Goal: Task Accomplishment & Management: Complete application form

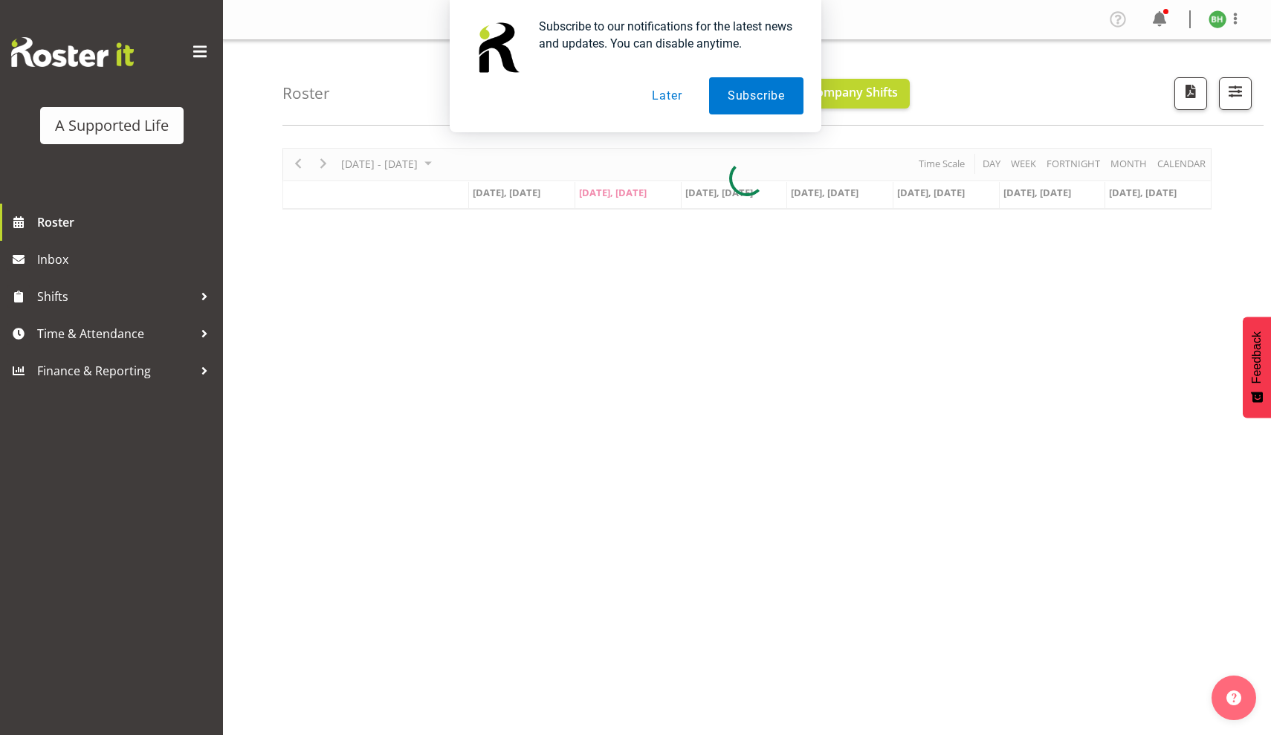
click at [667, 91] on button "Later" at bounding box center [666, 95] width 67 height 37
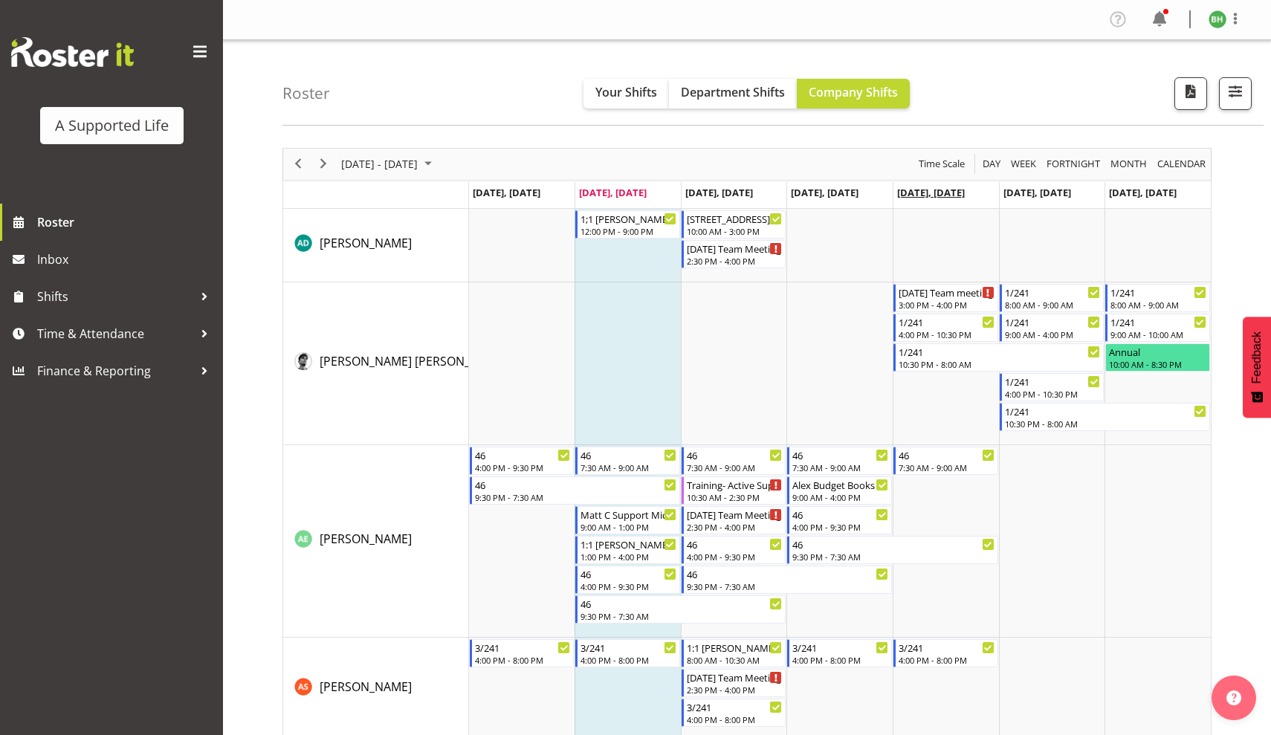
click at [939, 193] on span "[DATE], [DATE]" at bounding box center [931, 192] width 68 height 13
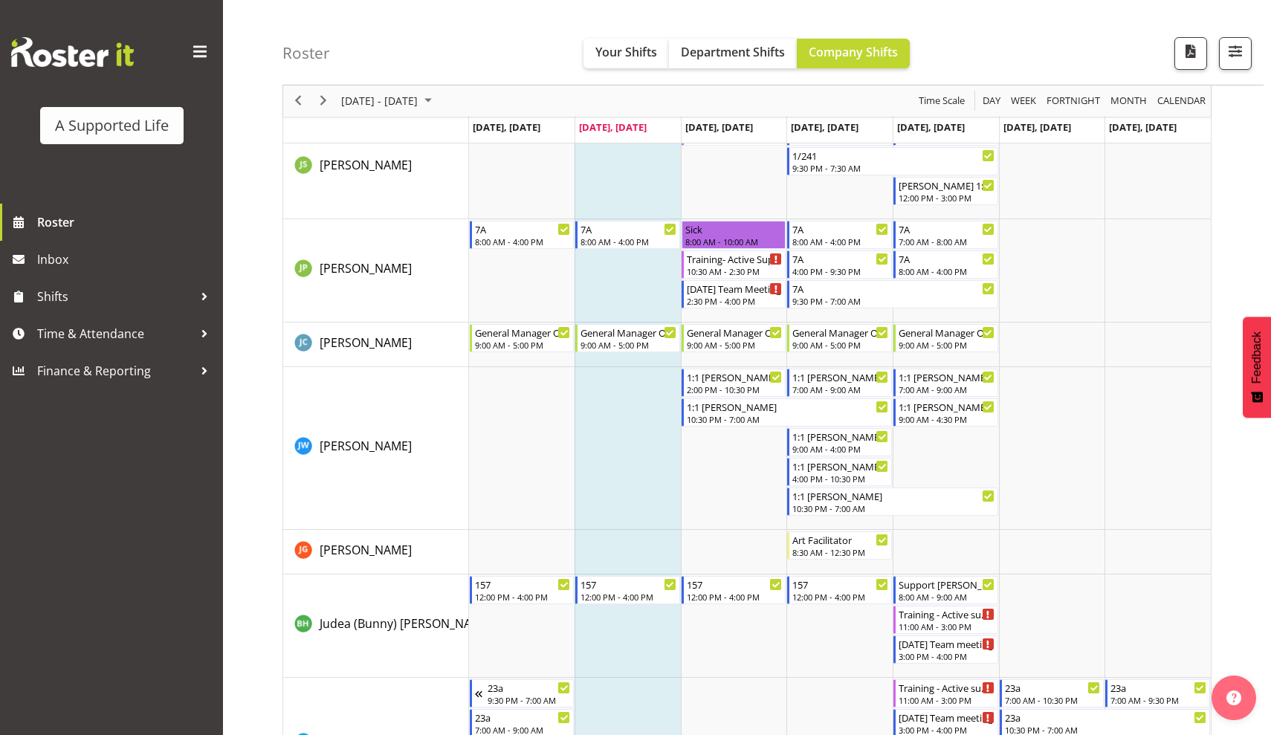
scroll to position [4241, 0]
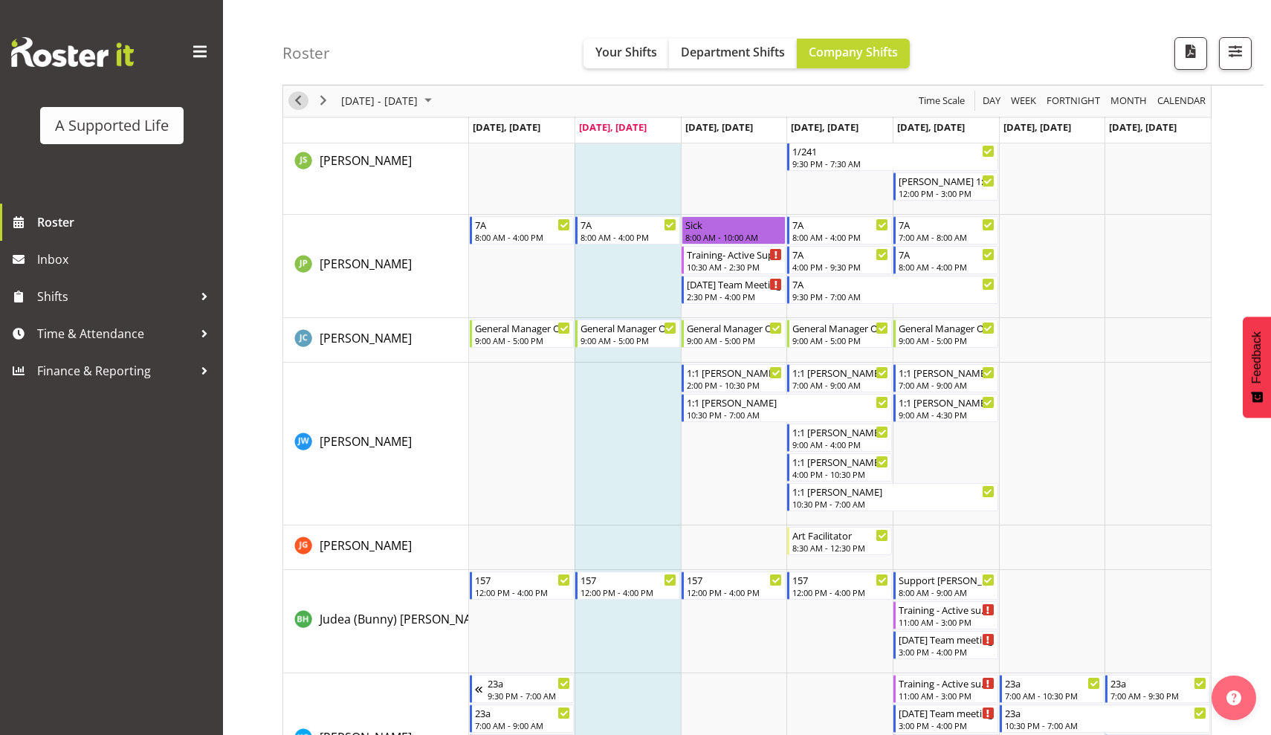
click at [300, 100] on span "Previous" at bounding box center [298, 101] width 18 height 19
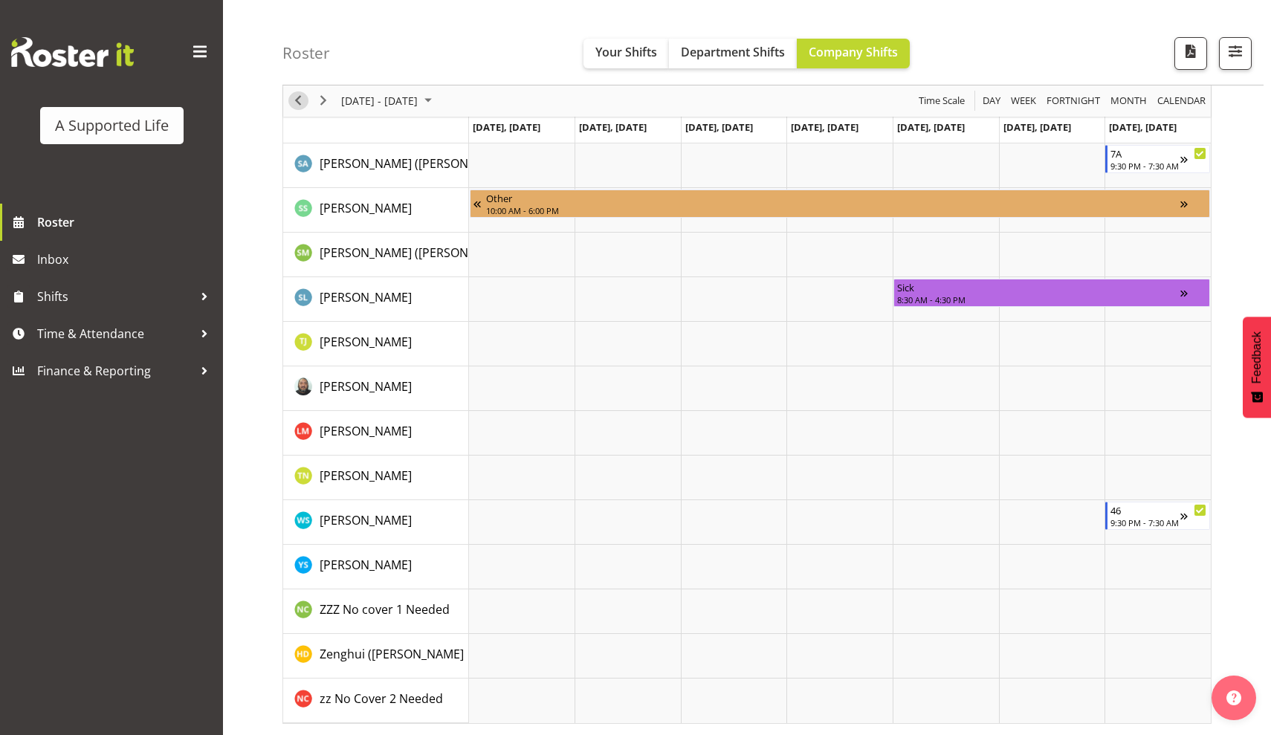
scroll to position [0, 0]
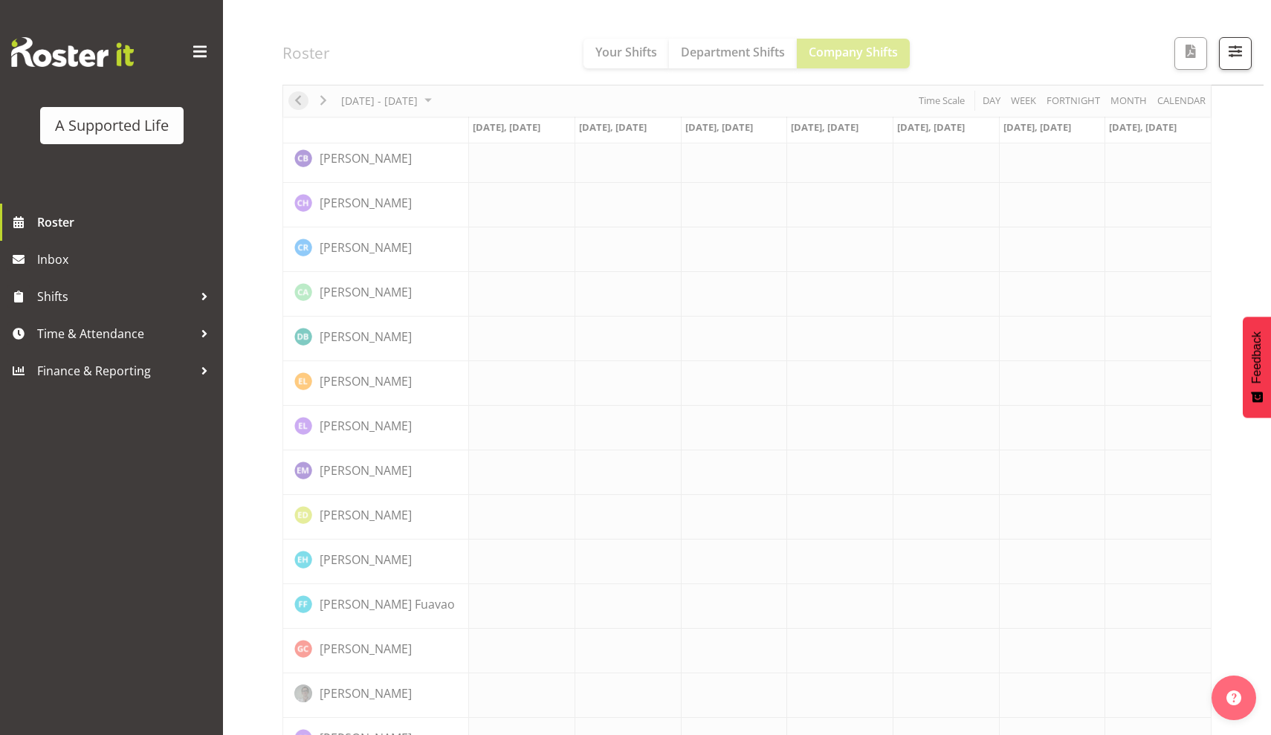
scroll to position [1056, 0]
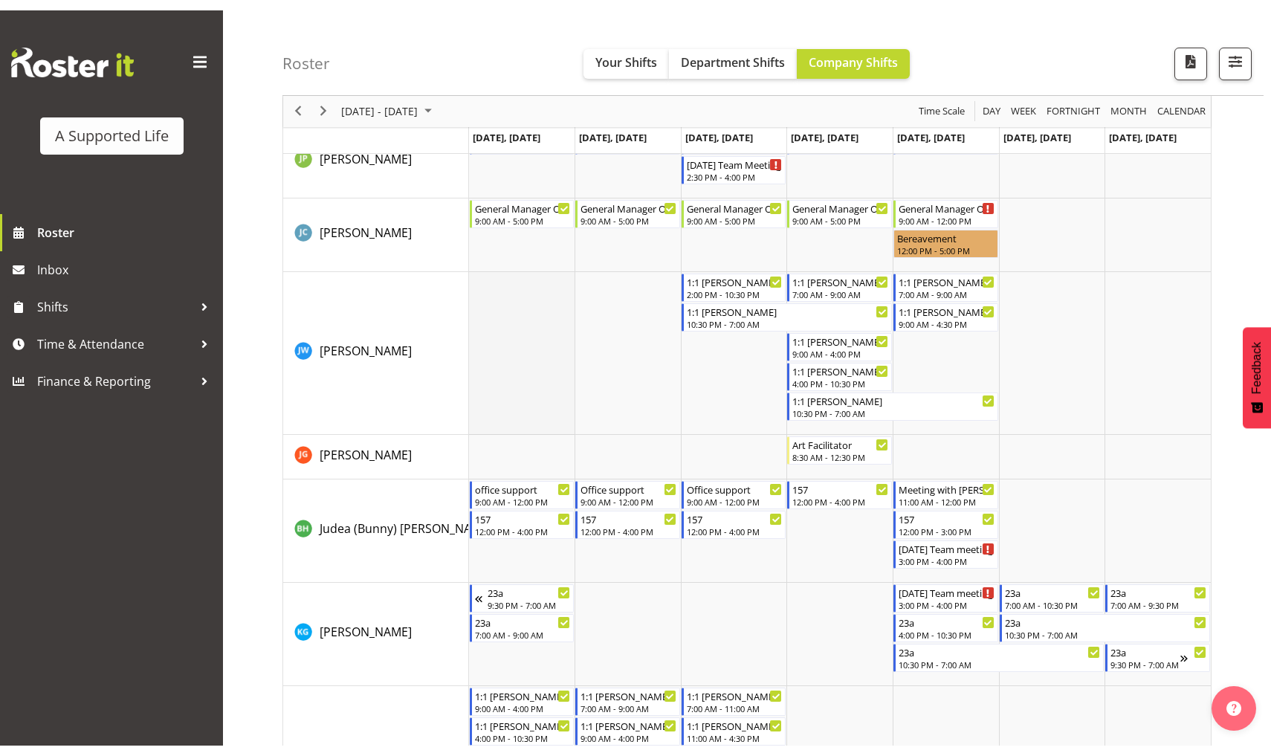
scroll to position [3897, 0]
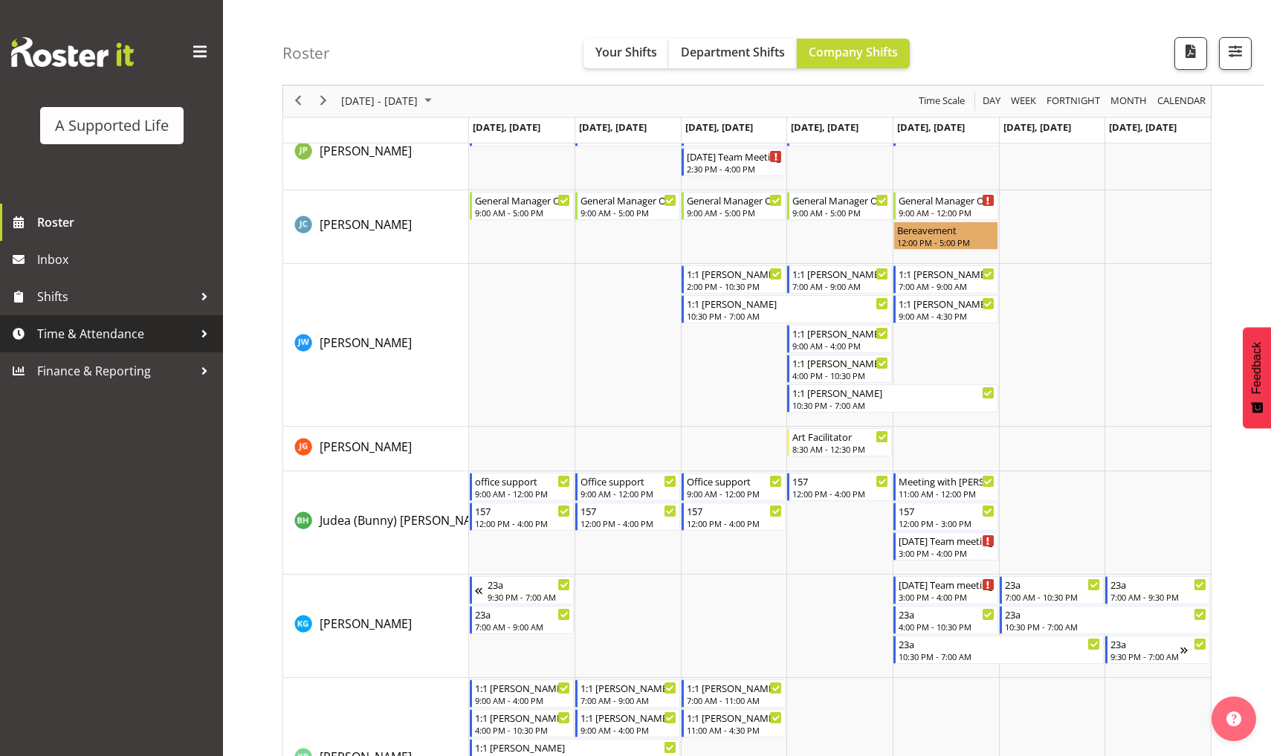
click at [190, 323] on span "Time & Attendance" at bounding box center [115, 334] width 156 height 22
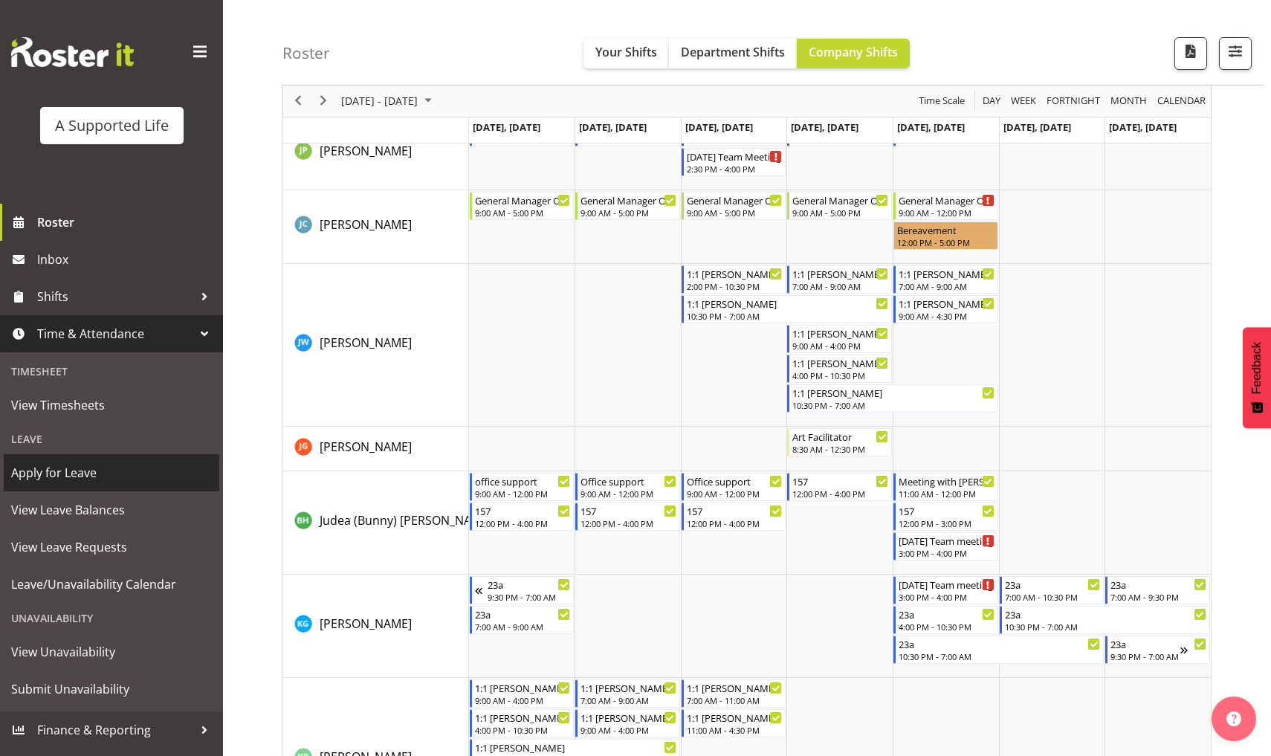
click at [107, 468] on span "Apply for Leave" at bounding box center [111, 473] width 201 height 22
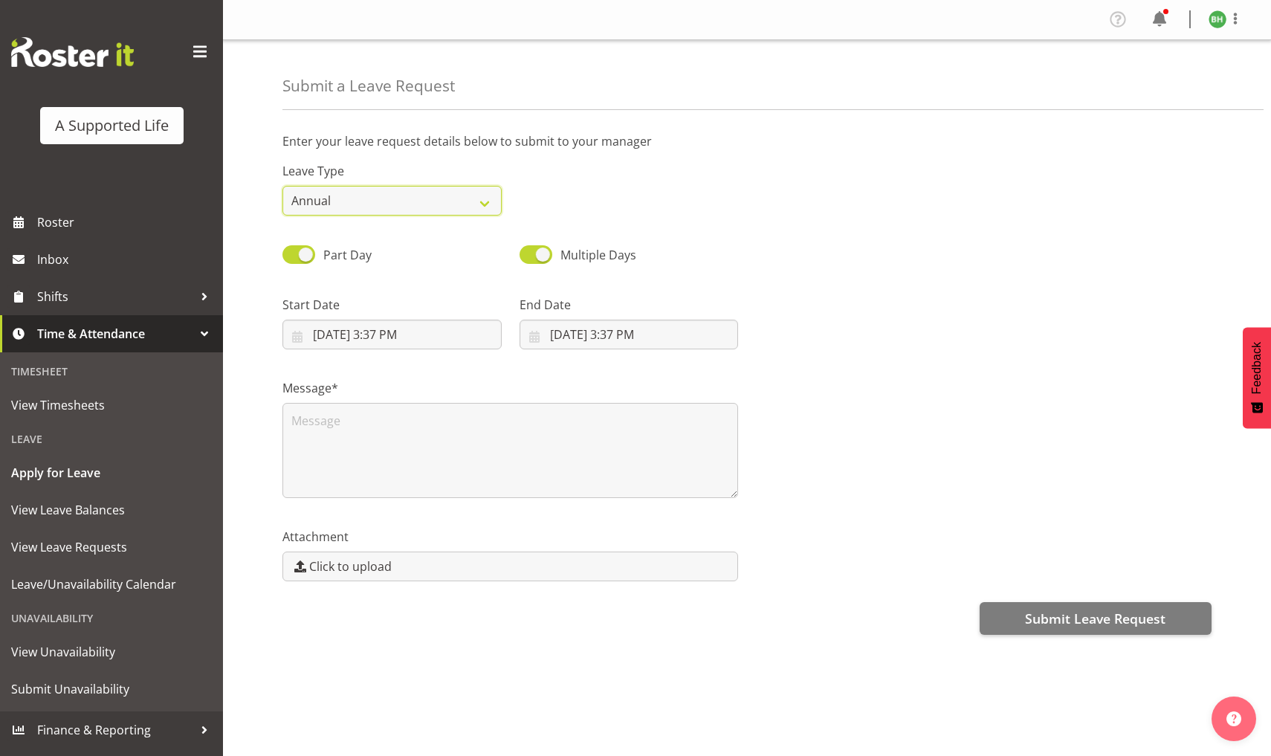
drag, startPoint x: 375, startPoint y: 195, endPoint x: 516, endPoint y: 174, distance: 142.0
click at [516, 174] on div "Leave Type Annual Sick Bereavement Domestic Violence Parental Jury Service Day …" at bounding box center [747, 182] width 947 height 83
click at [304, 254] on span at bounding box center [299, 254] width 33 height 19
click at [292, 254] on input "Part Day" at bounding box center [288, 255] width 10 height 10
checkbox input "false"
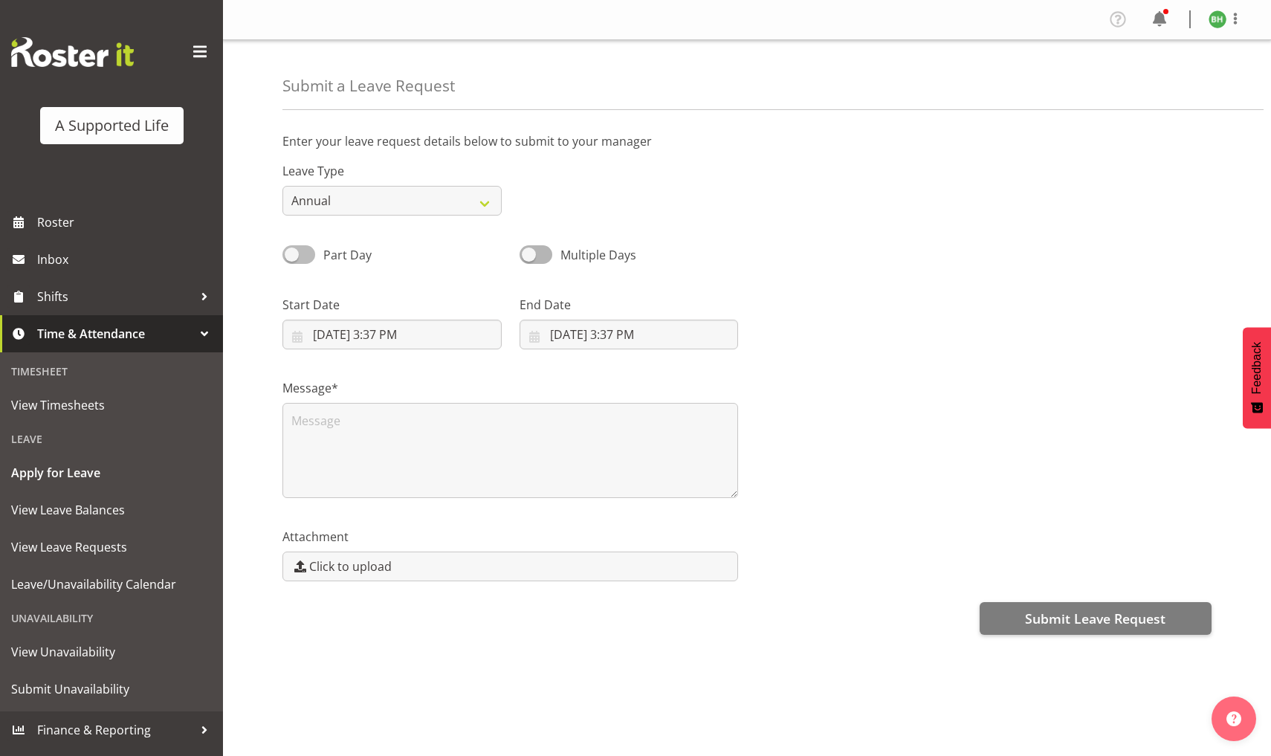
select select "7"
select select "2025"
click at [378, 334] on input "26/08/2025" at bounding box center [392, 335] width 219 height 30
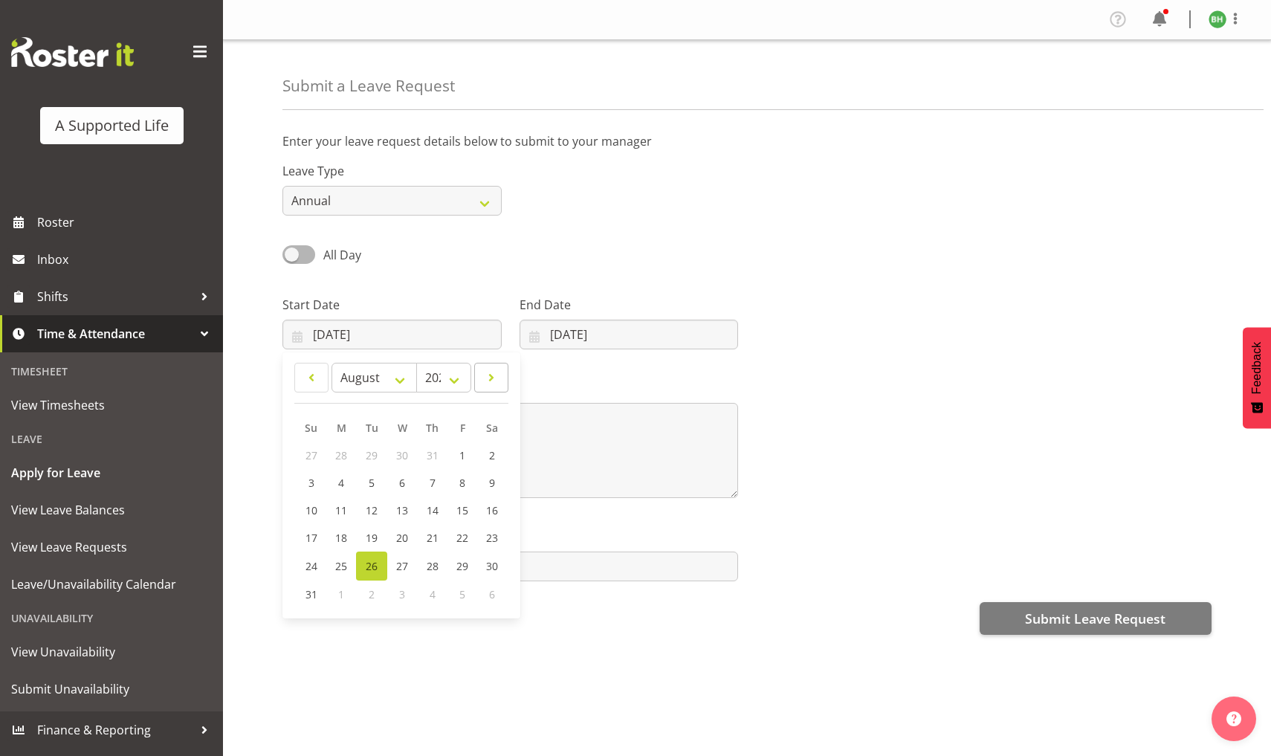
click at [491, 370] on span at bounding box center [491, 378] width 15 height 18
select select "9"
click at [341, 538] on span "20" at bounding box center [342, 538] width 12 height 14
type input "20/10/2025"
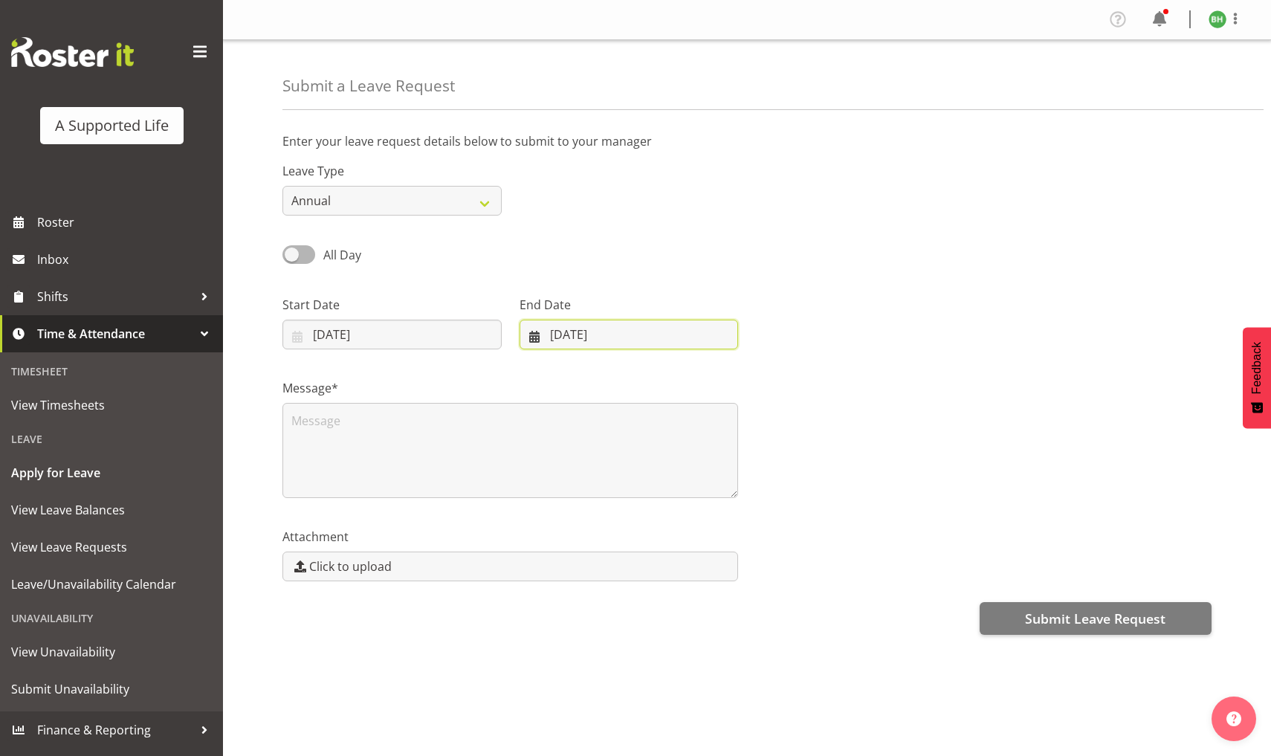
click at [607, 339] on input "26/08/2025" at bounding box center [629, 335] width 219 height 30
select select "9"
click at [678, 567] on link "30" at bounding box center [669, 566] width 30 height 28
click at [627, 327] on input "30/10/2025" at bounding box center [629, 335] width 219 height 30
click at [695, 556] on link "31" at bounding box center [699, 566] width 30 height 28
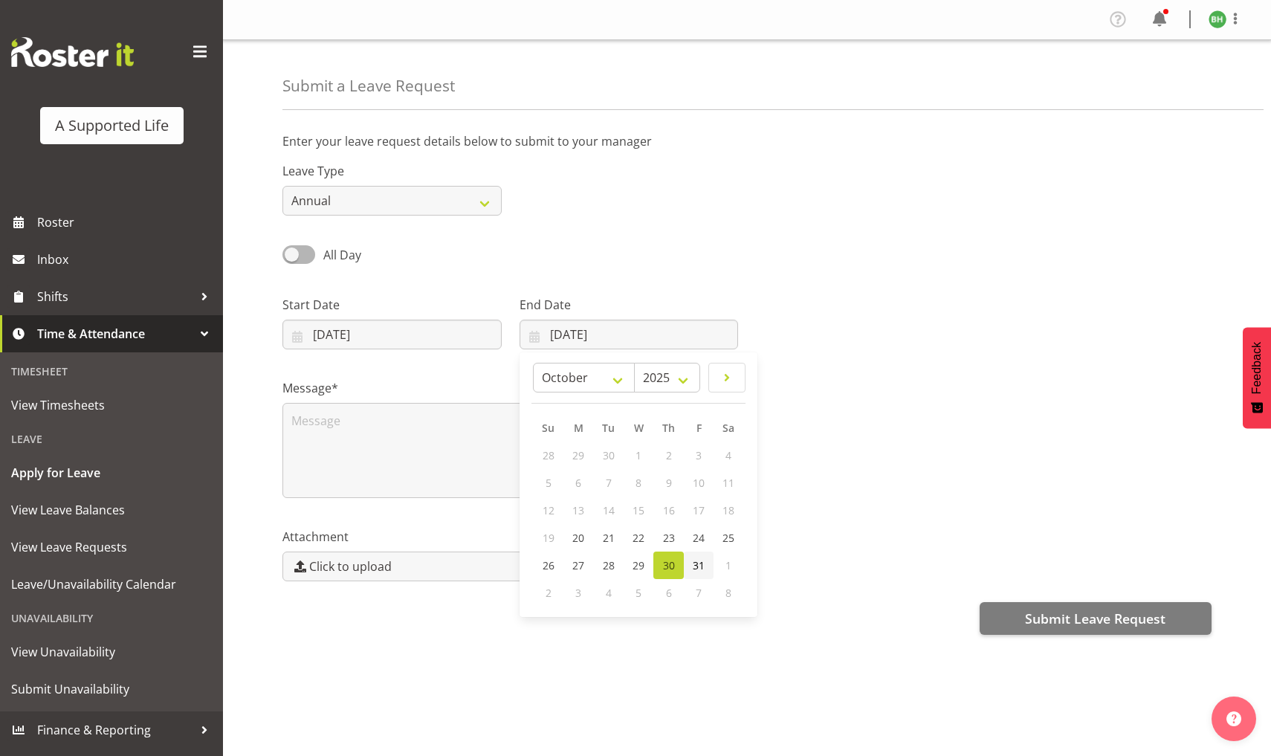
type input "31/10/2025"
click at [777, 453] on div "Message*" at bounding box center [747, 432] width 947 height 149
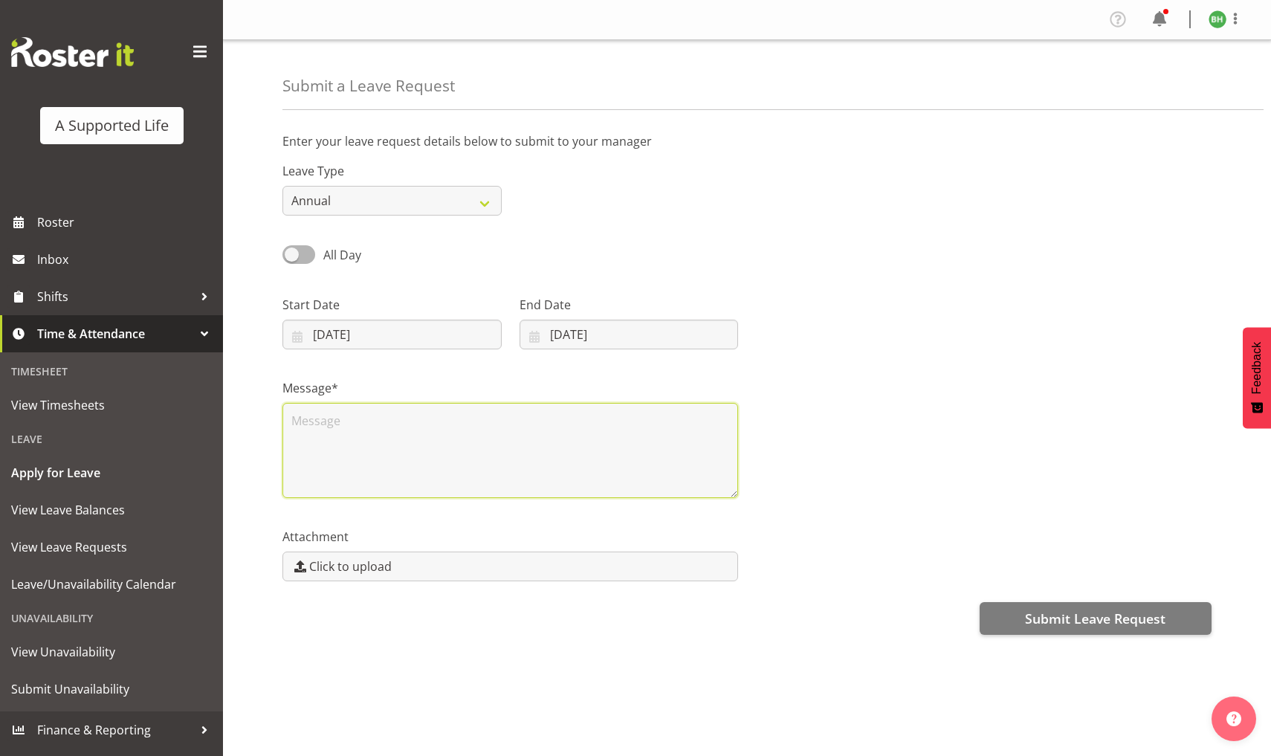
click at [694, 445] on textarea at bounding box center [511, 450] width 456 height 95
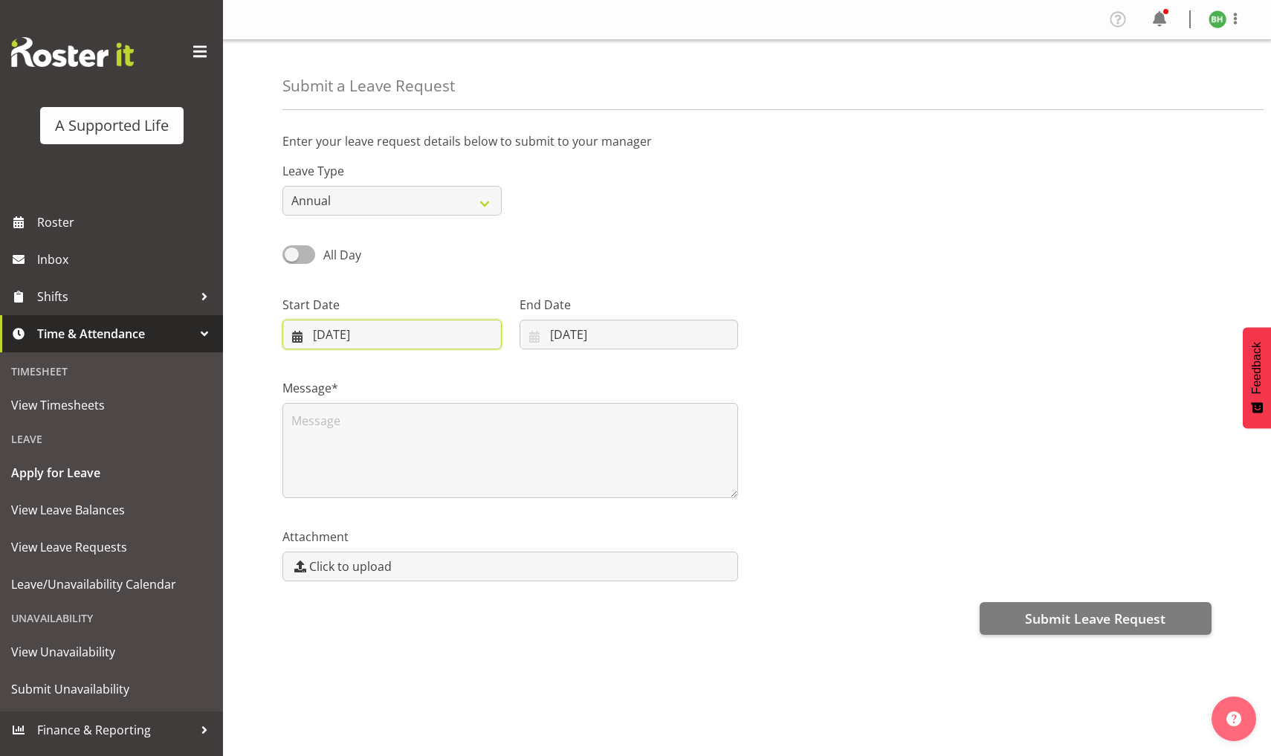
click at [477, 335] on input "20/10/2025" at bounding box center [392, 335] width 219 height 30
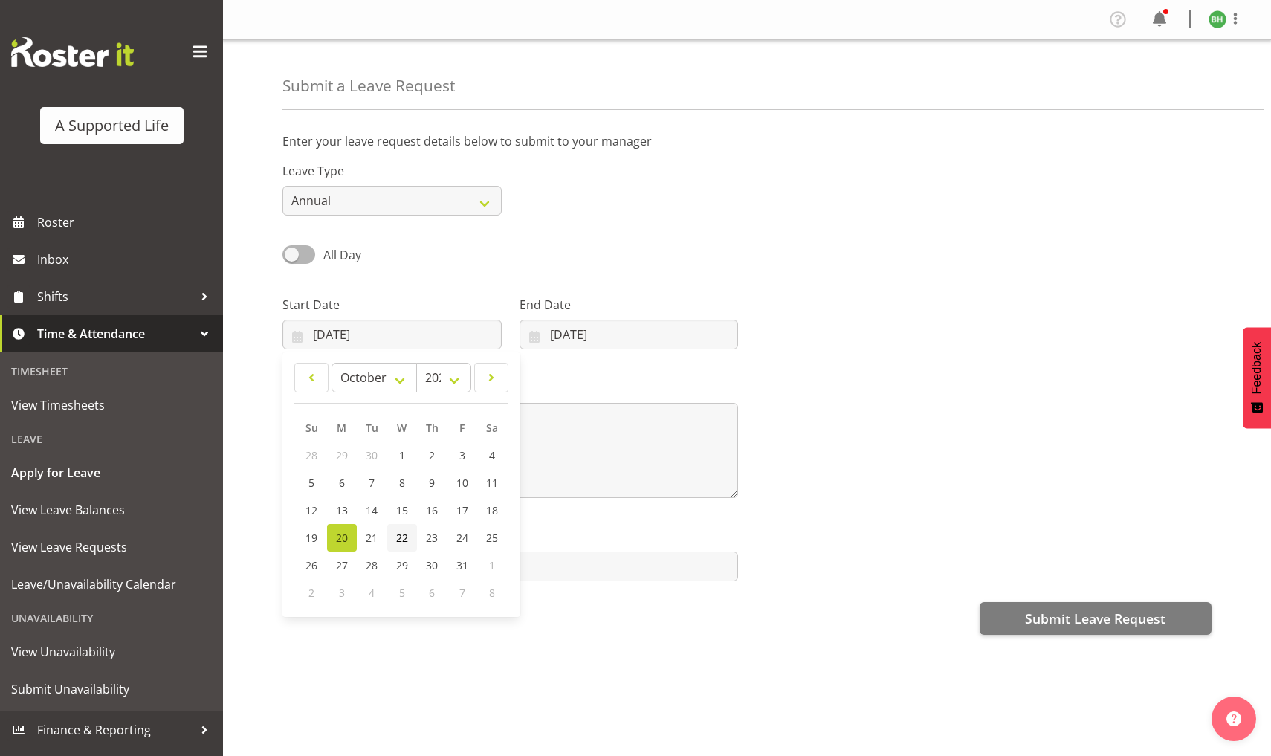
click at [403, 540] on span "22" at bounding box center [402, 538] width 12 height 14
type input "22/10/2025"
click at [414, 522] on div "Attachment Click to upload" at bounding box center [511, 548] width 474 height 83
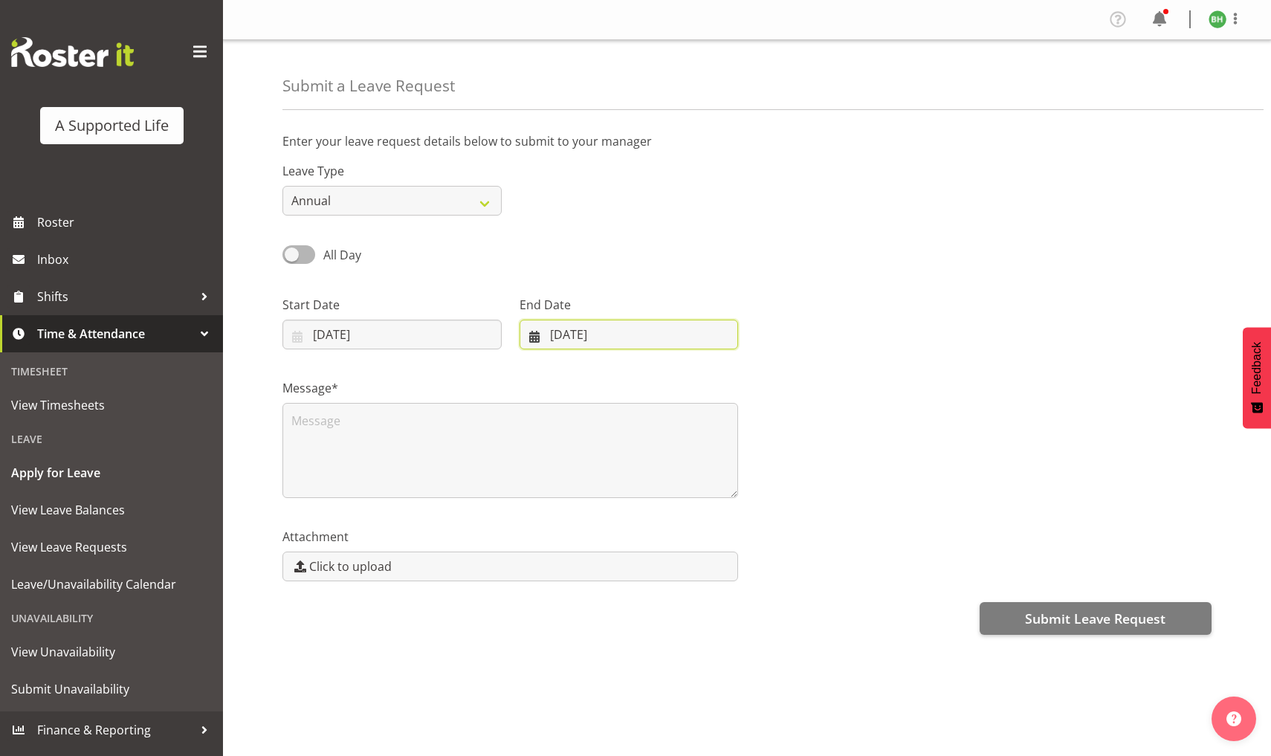
click at [580, 337] on input "31/10/2025" at bounding box center [629, 335] width 219 height 30
click at [787, 571] on div "Attachment Click to upload" at bounding box center [747, 548] width 947 height 83
click at [1169, 14] on span at bounding box center [1160, 19] width 24 height 24
